Goal: Navigation & Orientation: Find specific page/section

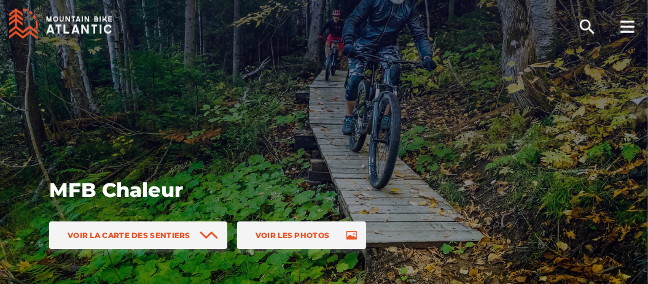
scroll to position [64, 0]
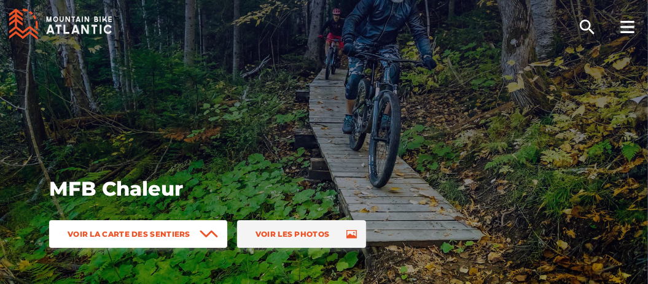
click at [174, 230] on span "Voir la carte des sentiers" at bounding box center [129, 234] width 123 height 9
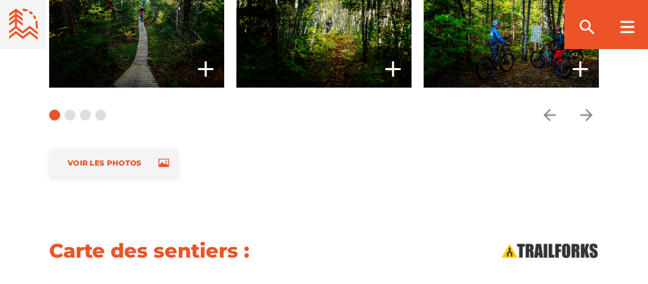
scroll to position [1500, 0]
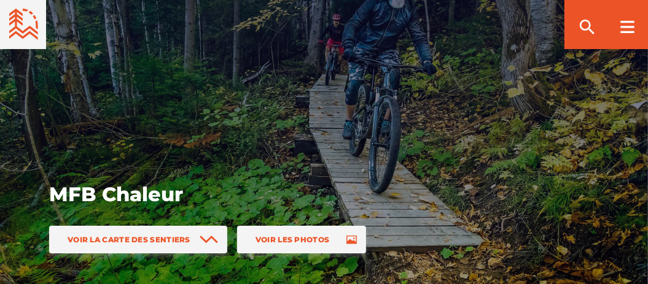
scroll to position [130, 0]
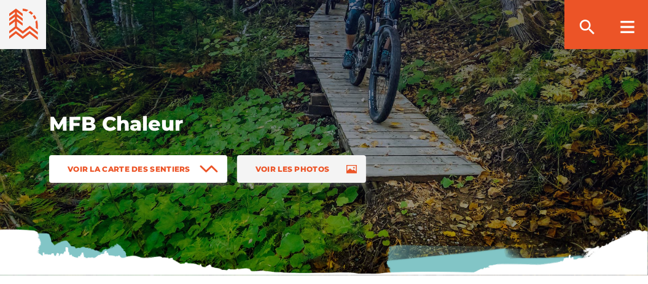
click at [183, 170] on span "Voir la carte des sentiers" at bounding box center [129, 169] width 123 height 9
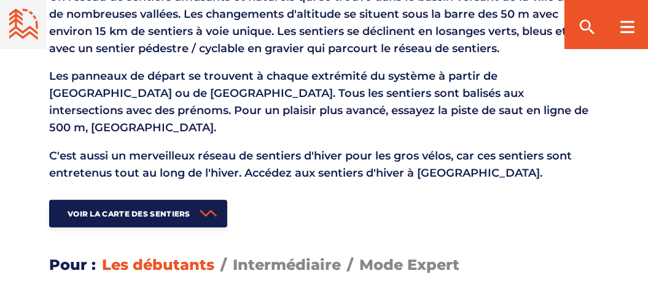
scroll to position [1500, 0]
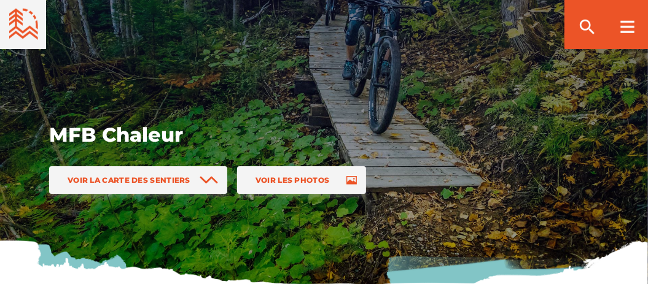
scroll to position [130, 0]
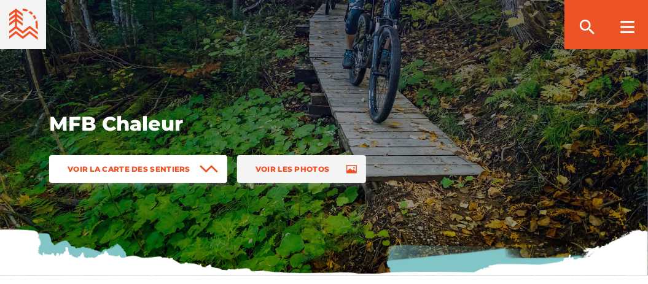
click at [169, 167] on span "Voir la carte des sentiers" at bounding box center [129, 169] width 123 height 9
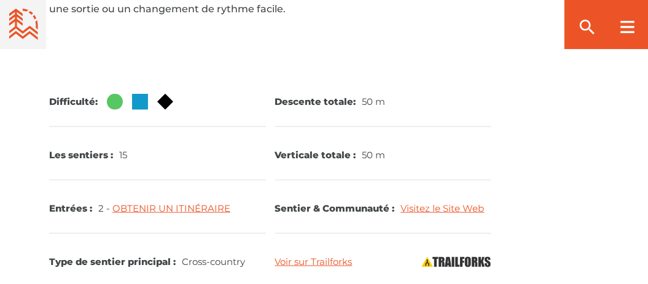
scroll to position [1500, 0]
